Goal: Navigation & Orientation: Go to known website

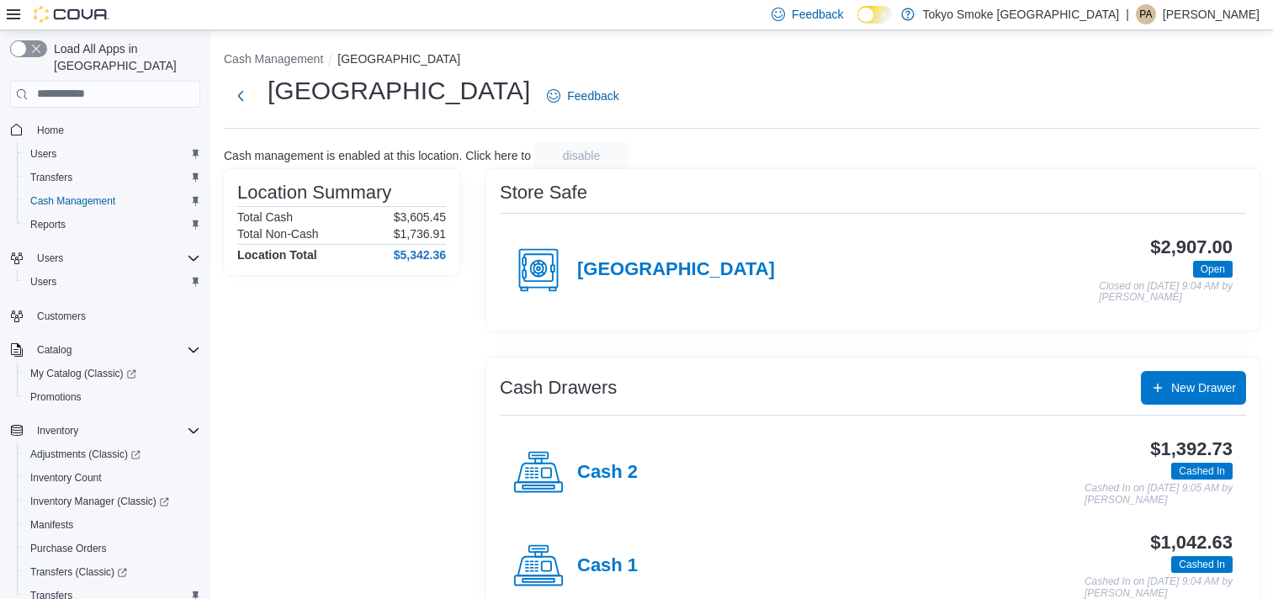
scroll to position [40, 0]
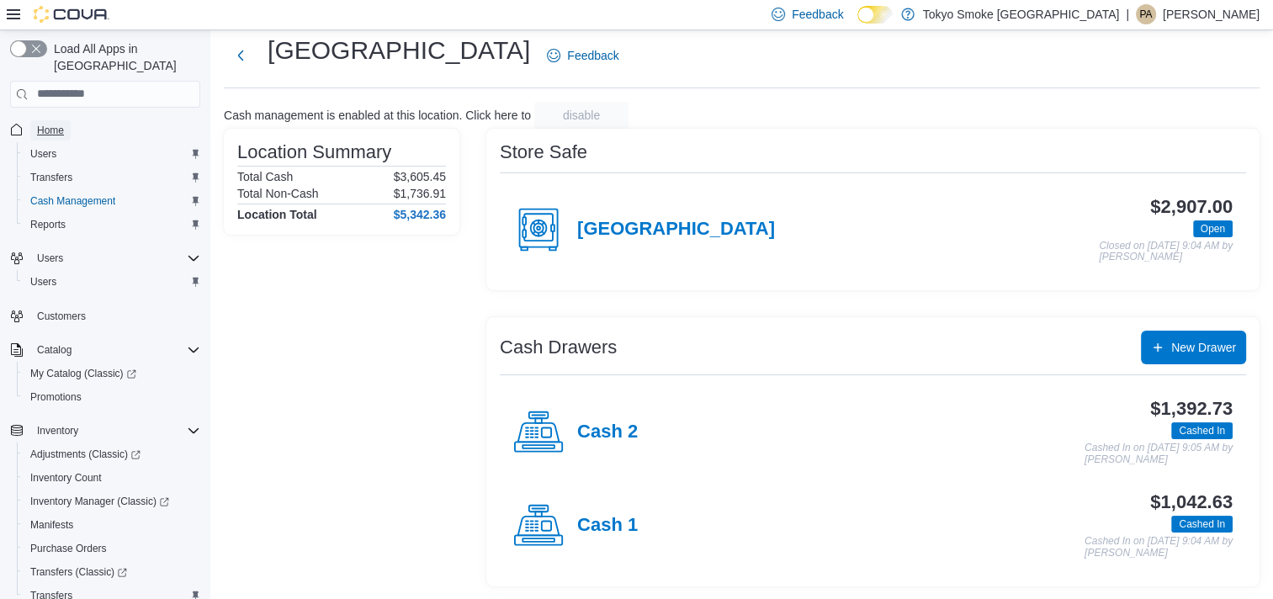
click at [61, 124] on span "Home" at bounding box center [50, 130] width 27 height 13
